Goal: Find specific fact

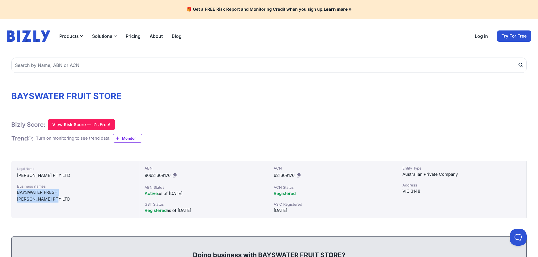
drag, startPoint x: 18, startPoint y: 191, endPoint x: 62, endPoint y: 200, distance: 44.7
click at [62, 200] on div "Business names BAYSWATER FRESH [PERSON_NAME] PTY LTD" at bounding box center [75, 192] width 117 height 19
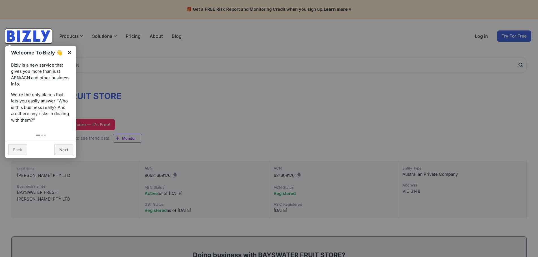
click at [70, 53] on link "×" at bounding box center [69, 52] width 13 height 13
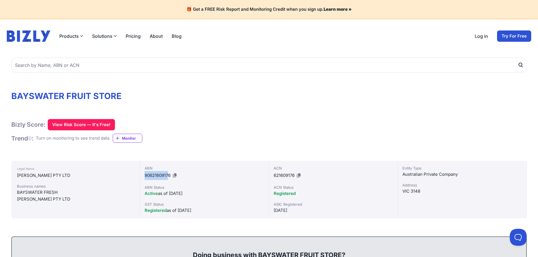
drag, startPoint x: 144, startPoint y: 176, endPoint x: 169, endPoint y: 177, distance: 24.9
click at [169, 177] on div "ABN 90621609176 ABN Status Active as of 20/09/2017 GST Status Registered as of …" at bounding box center [204, 190] width 129 height 58
click at [169, 177] on span "90621609176" at bounding box center [157, 175] width 26 height 5
drag, startPoint x: 171, startPoint y: 176, endPoint x: 150, endPoint y: 174, distance: 20.7
click at [144, 176] on span "90621609176" at bounding box center [157, 175] width 26 height 5
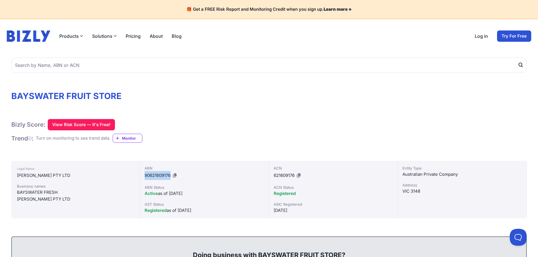
copy span "90621609176"
